Goal: Task Accomplishment & Management: Manage account settings

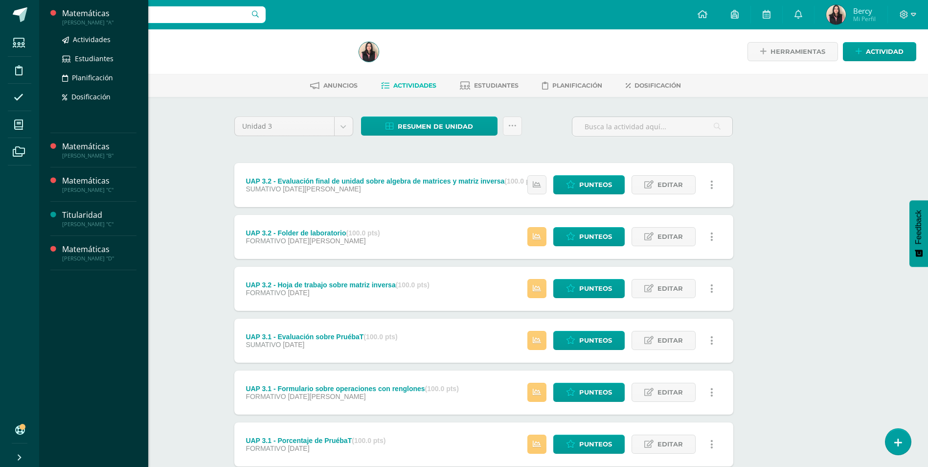
click at [91, 13] on div "Matemáticas" at bounding box center [99, 13] width 74 height 11
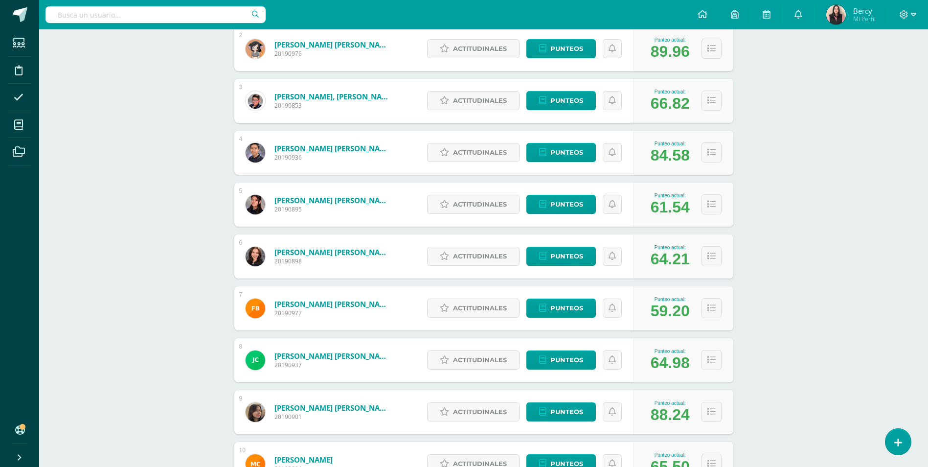
scroll to position [245, 0]
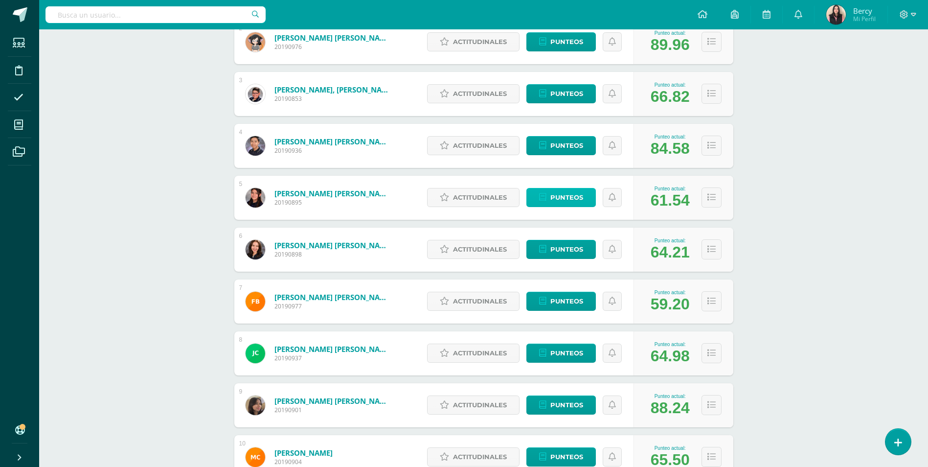
click at [554, 200] on span "Punteos" at bounding box center [566, 197] width 33 height 18
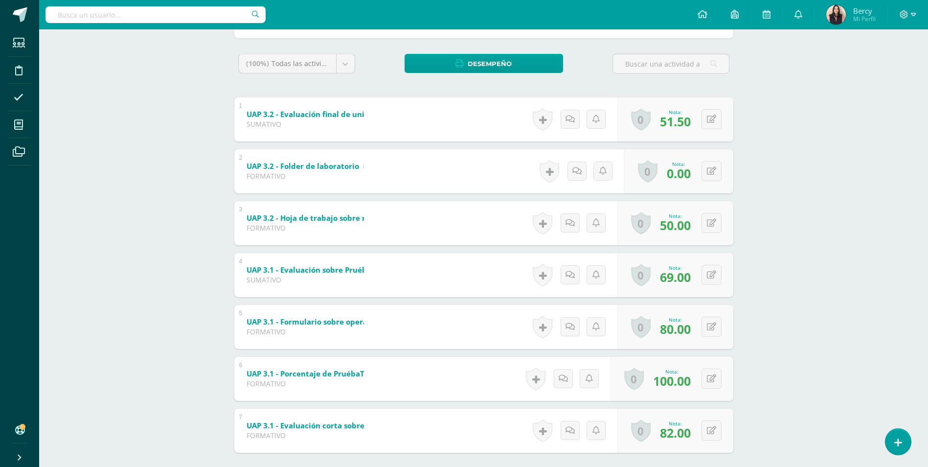
scroll to position [198, 0]
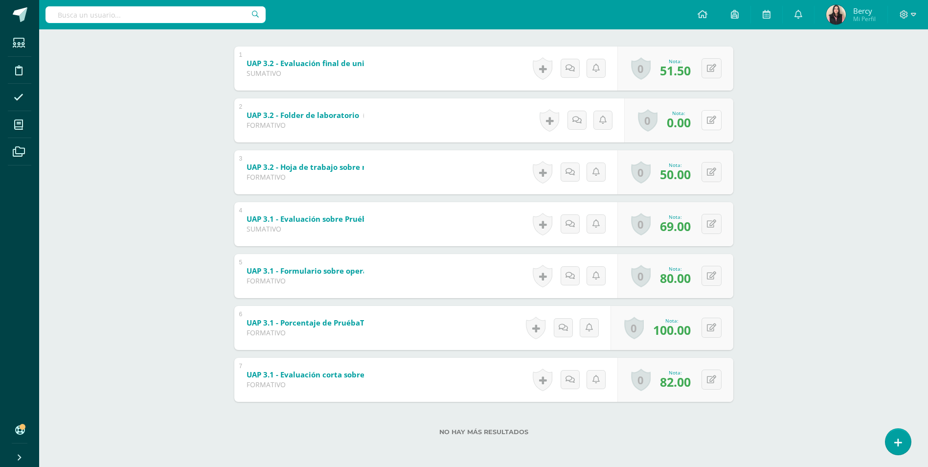
click at [715, 119] on icon at bounding box center [711, 120] width 9 height 8
type input "69"
click at [679, 129] on div "Nota 69" at bounding box center [679, 119] width 122 height 45
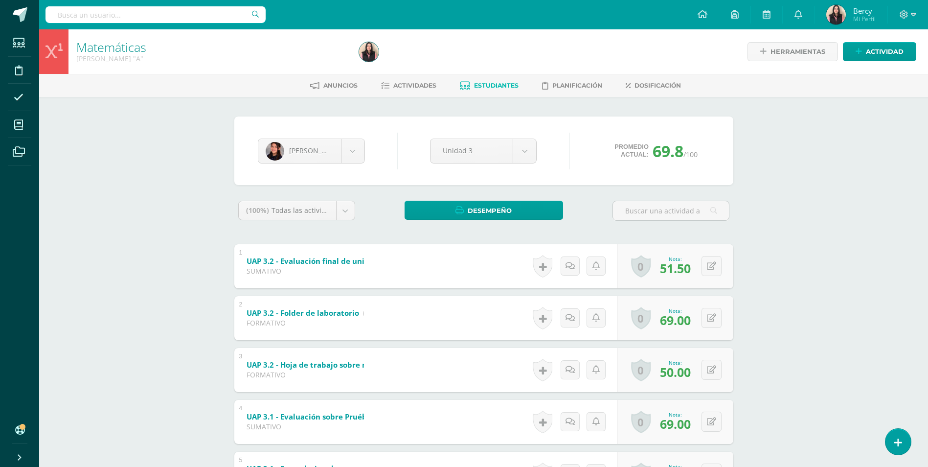
click at [763, 176] on div "Matemáticas Quinto Bachillerato "A" Herramientas Detalle de asistencias Activid…" at bounding box center [483, 346] width 889 height 635
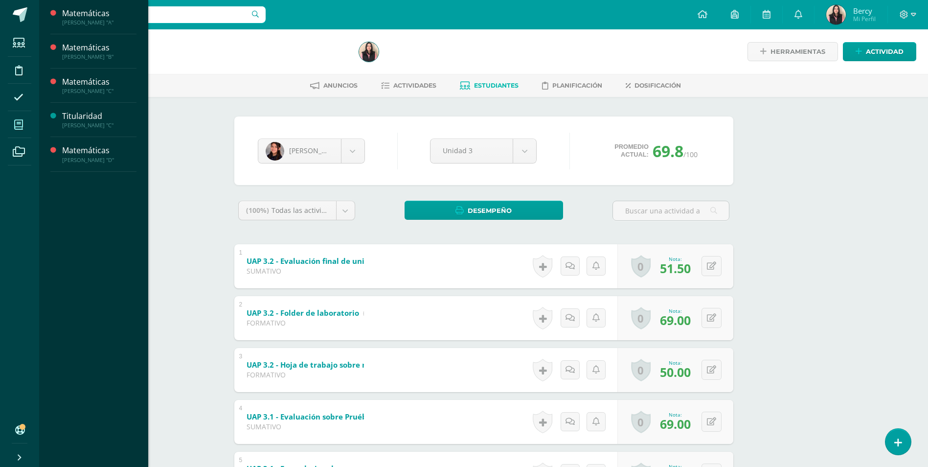
click at [23, 120] on icon at bounding box center [18, 125] width 9 height 10
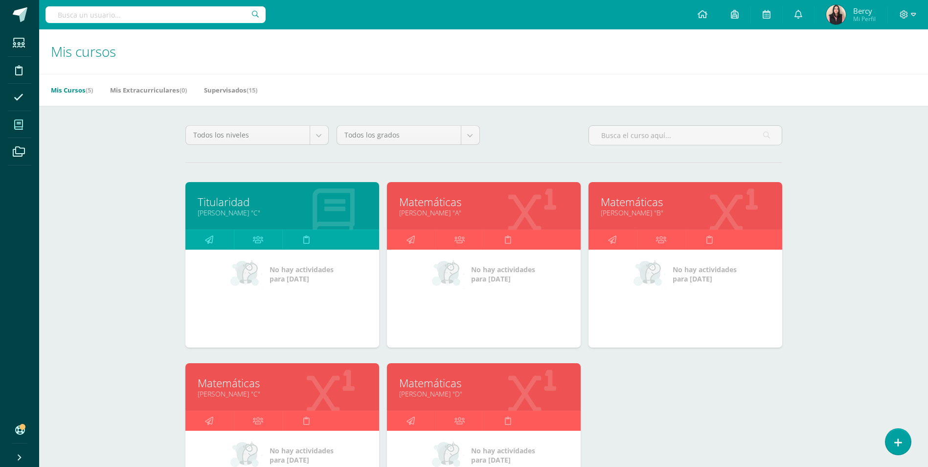
click at [439, 194] on div "Matemáticas Quinto Bachillerato "A"" at bounding box center [484, 205] width 194 height 47
click at [425, 198] on link "Matemáticas" at bounding box center [483, 201] width 169 height 15
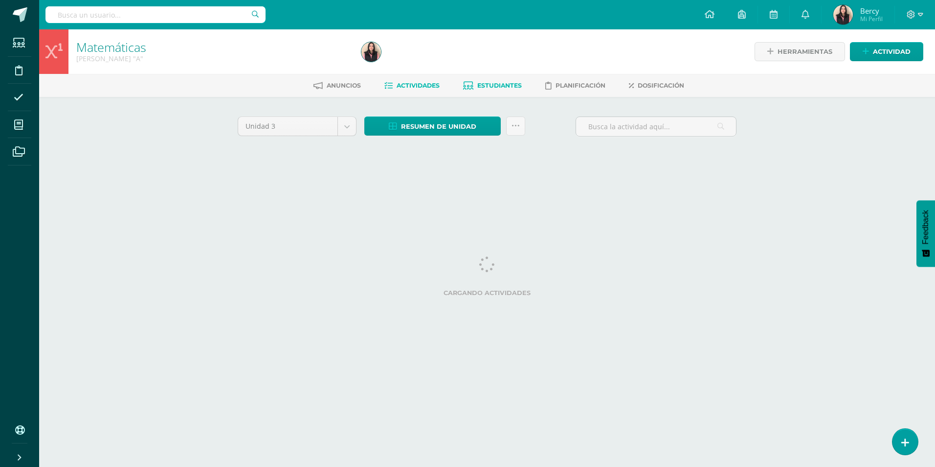
click at [504, 91] on link "Estudiantes" at bounding box center [492, 86] width 59 height 16
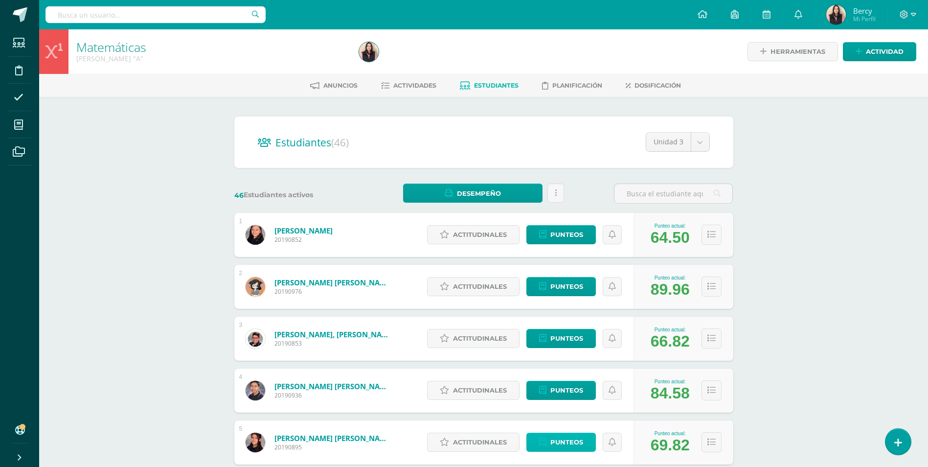
click at [535, 445] on link "Punteos" at bounding box center [560, 441] width 69 height 19
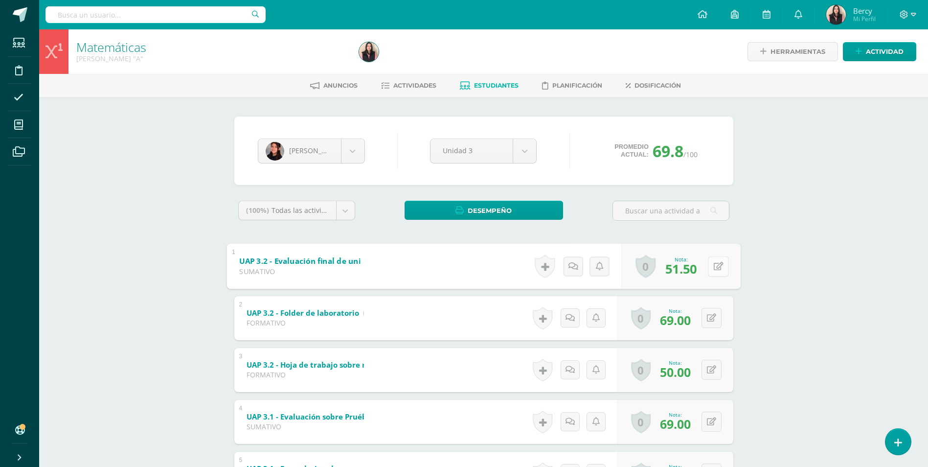
click at [713, 263] on icon at bounding box center [718, 266] width 10 height 8
type input "100"
click at [693, 273] on icon at bounding box center [692, 269] width 9 height 8
click at [711, 270] on button at bounding box center [712, 266] width 20 height 20
click at [686, 269] on link at bounding box center [692, 269] width 20 height 20
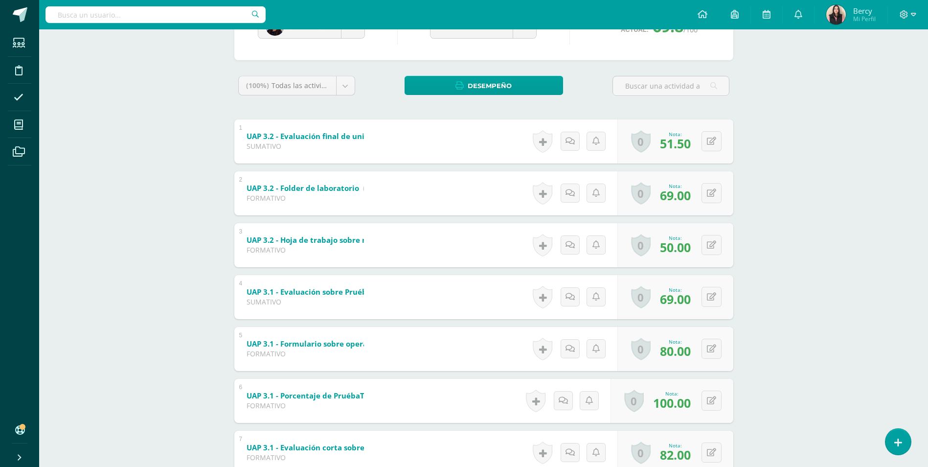
scroll to position [147, 0]
